Goal: Navigation & Orientation: Find specific page/section

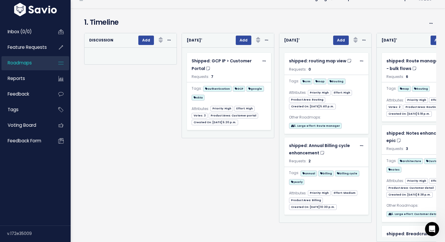
scroll to position [62, 0]
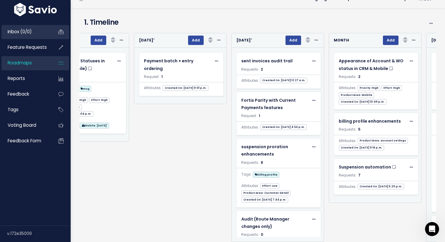
click at [37, 34] on link "Inbox (0/0)" at bounding box center [24, 32] width 47 height 14
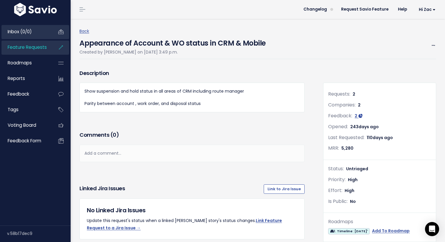
click at [21, 37] on link "Inbox (0/0)" at bounding box center [24, 32] width 47 height 14
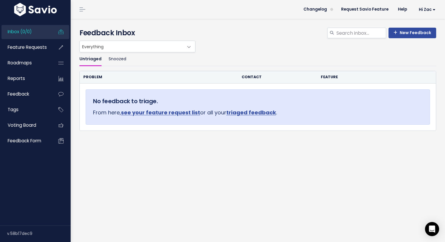
click at [15, 34] on span "Inbox (0/0)" at bounding box center [20, 32] width 24 height 6
